Goal: Task Accomplishment & Management: Manage account settings

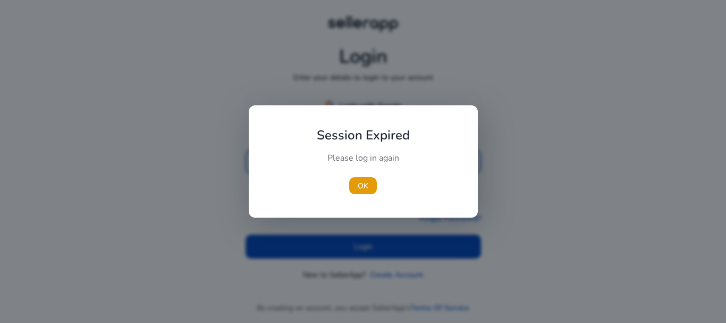
type input "**********"
click at [362, 109] on div "Session Expired Please log in again [GEOGRAPHIC_DATA]" at bounding box center [363, 161] width 229 height 112
click at [370, 177] on span "button" at bounding box center [363, 186] width 28 height 26
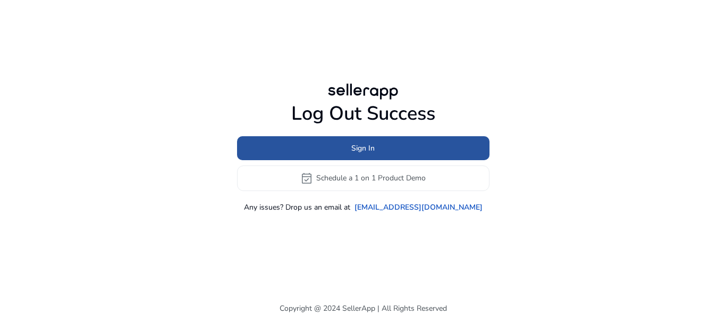
click at [379, 148] on span at bounding box center [363, 148] width 252 height 26
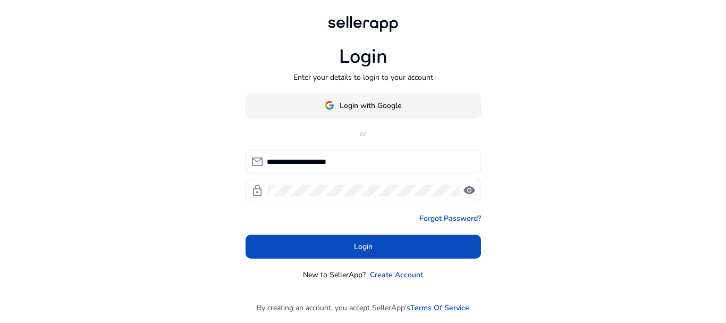
click at [378, 106] on span "Login with Google" at bounding box center [371, 105] width 62 height 11
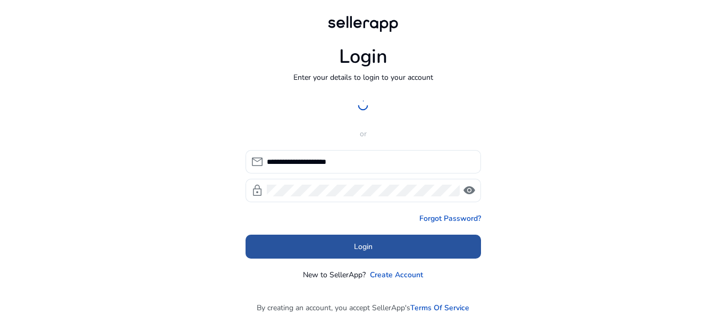
click at [329, 246] on span at bounding box center [362, 246] width 235 height 26
